Goal: Information Seeking & Learning: Learn about a topic

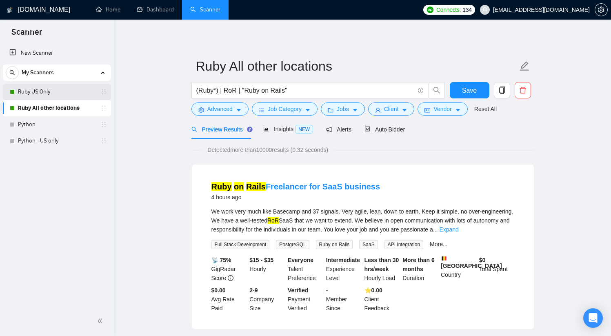
click at [53, 88] on link "Ruby US Only" at bounding box center [57, 92] width 78 height 16
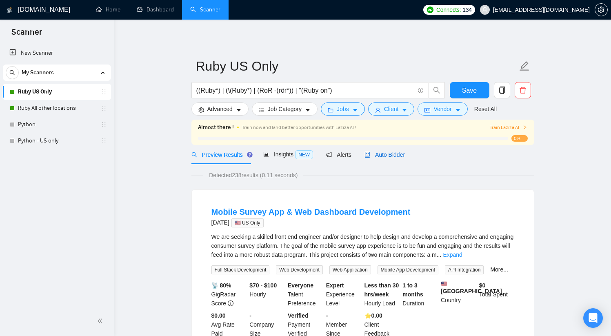
click at [388, 154] on span "Auto Bidder" at bounding box center [385, 155] width 40 height 7
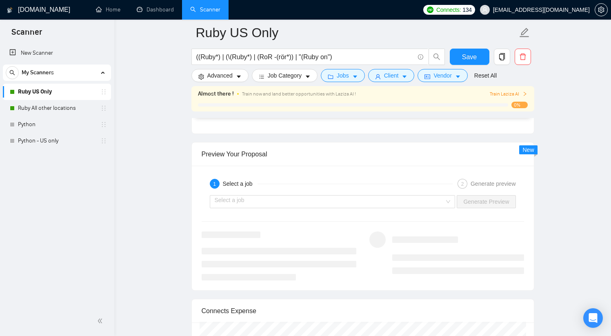
scroll to position [2082, 0]
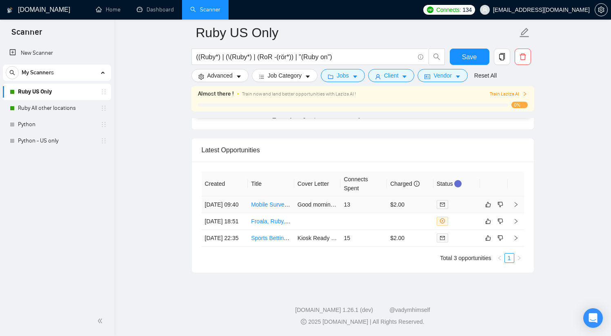
click at [276, 201] on link "Mobile Survey App & Web Dashboard Development" at bounding box center [316, 204] width 131 height 7
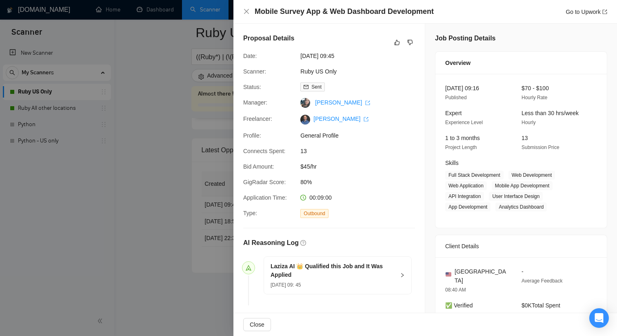
click at [175, 235] on div at bounding box center [308, 168] width 617 height 336
